Goal: Transaction & Acquisition: Book appointment/travel/reservation

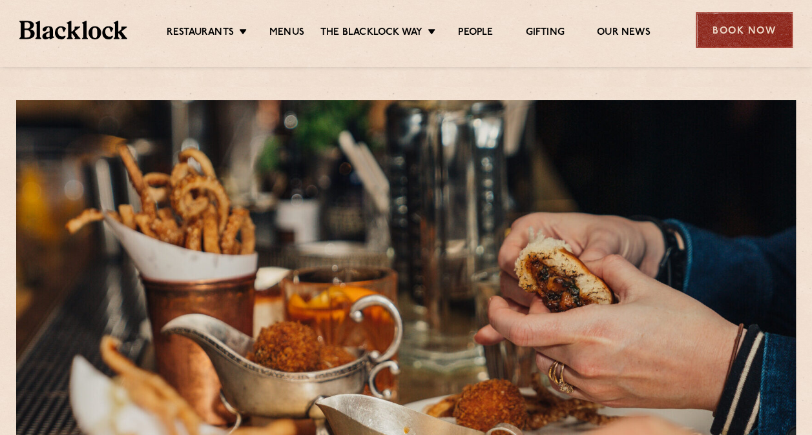
click at [704, 36] on div "Book Now" at bounding box center [744, 30] width 97 height 36
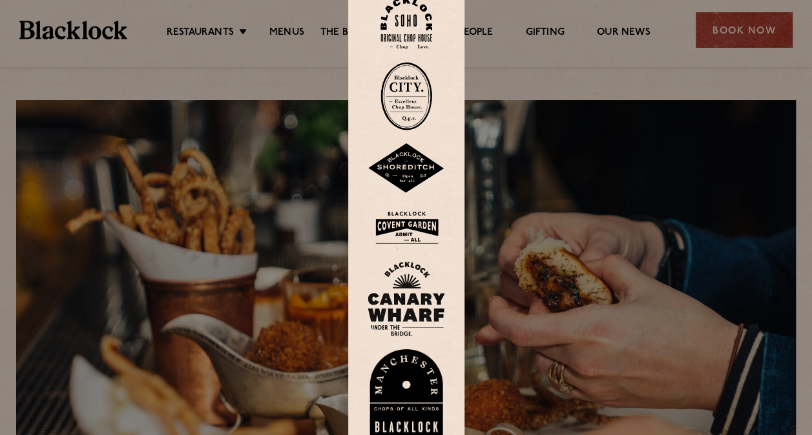
click at [415, 287] on img at bounding box center [407, 299] width 78 height 75
